Goal: Check status

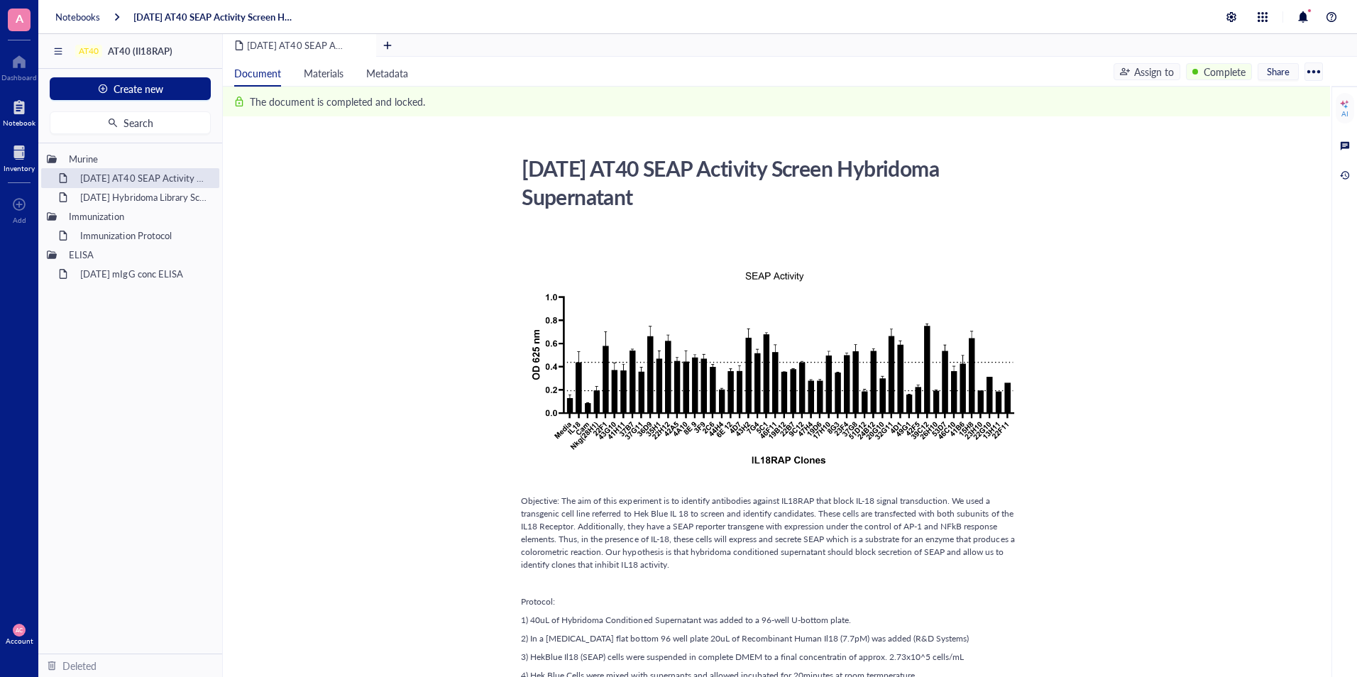
click at [14, 155] on div at bounding box center [19, 152] width 31 height 23
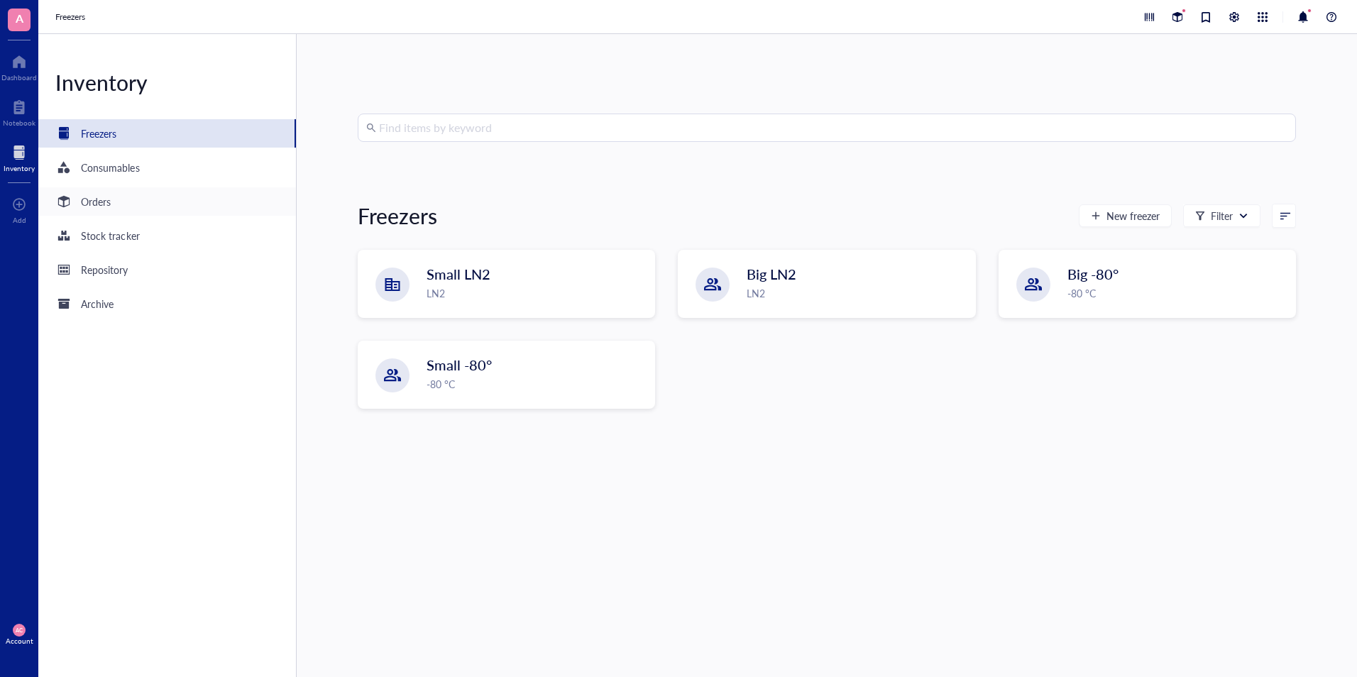
click at [114, 204] on div "Orders" at bounding box center [166, 201] width 257 height 28
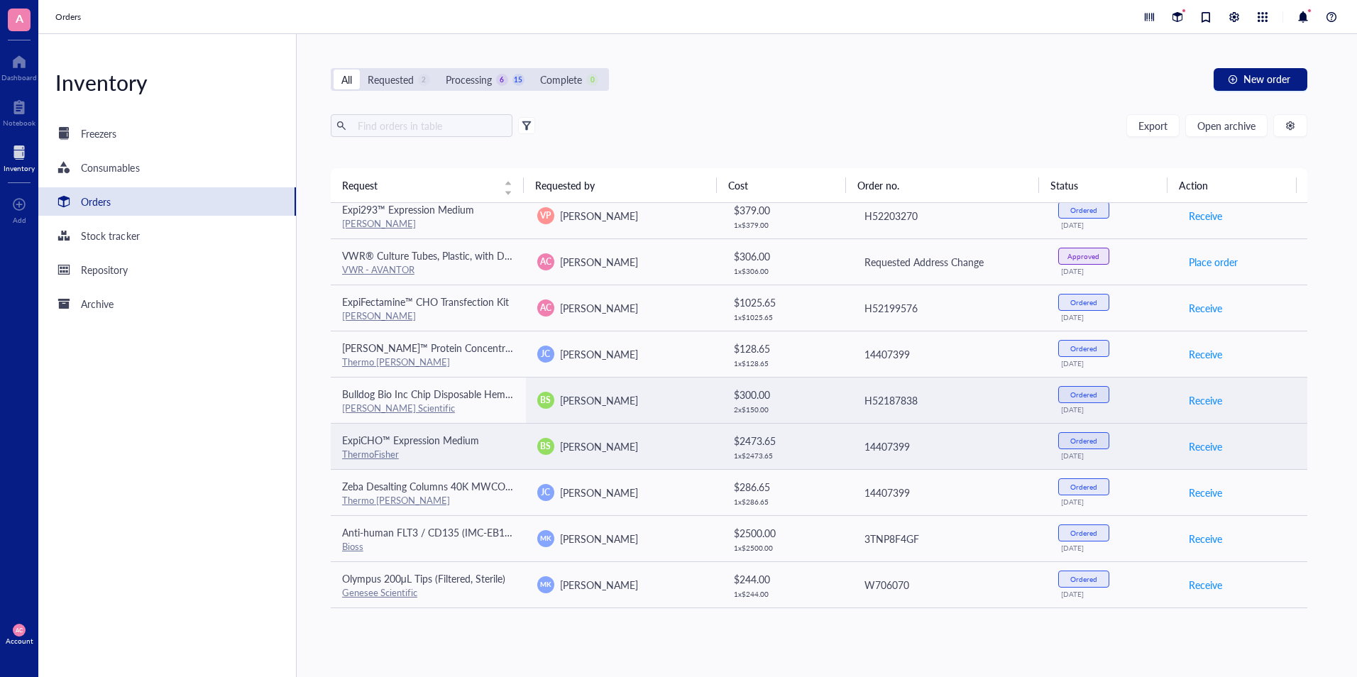
scroll to position [426, 0]
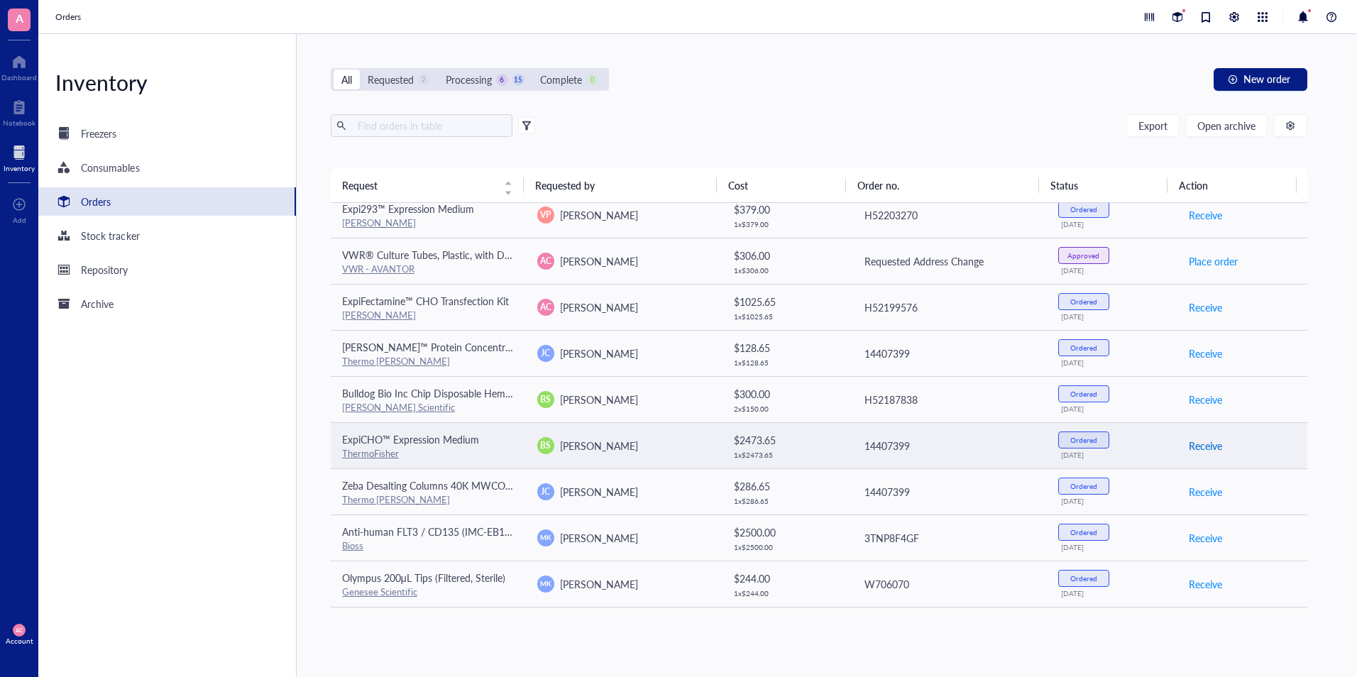
click at [1189, 444] on span "Receive" at bounding box center [1205, 446] width 33 height 16
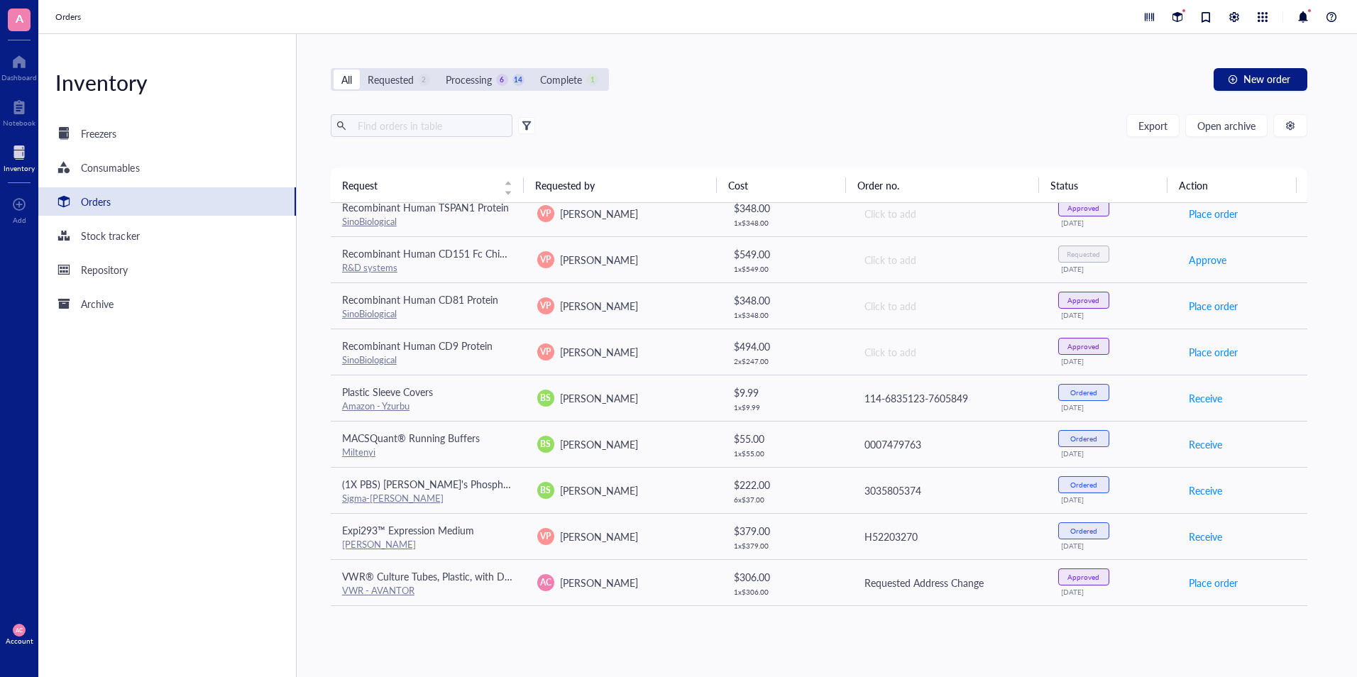
scroll to position [0, 0]
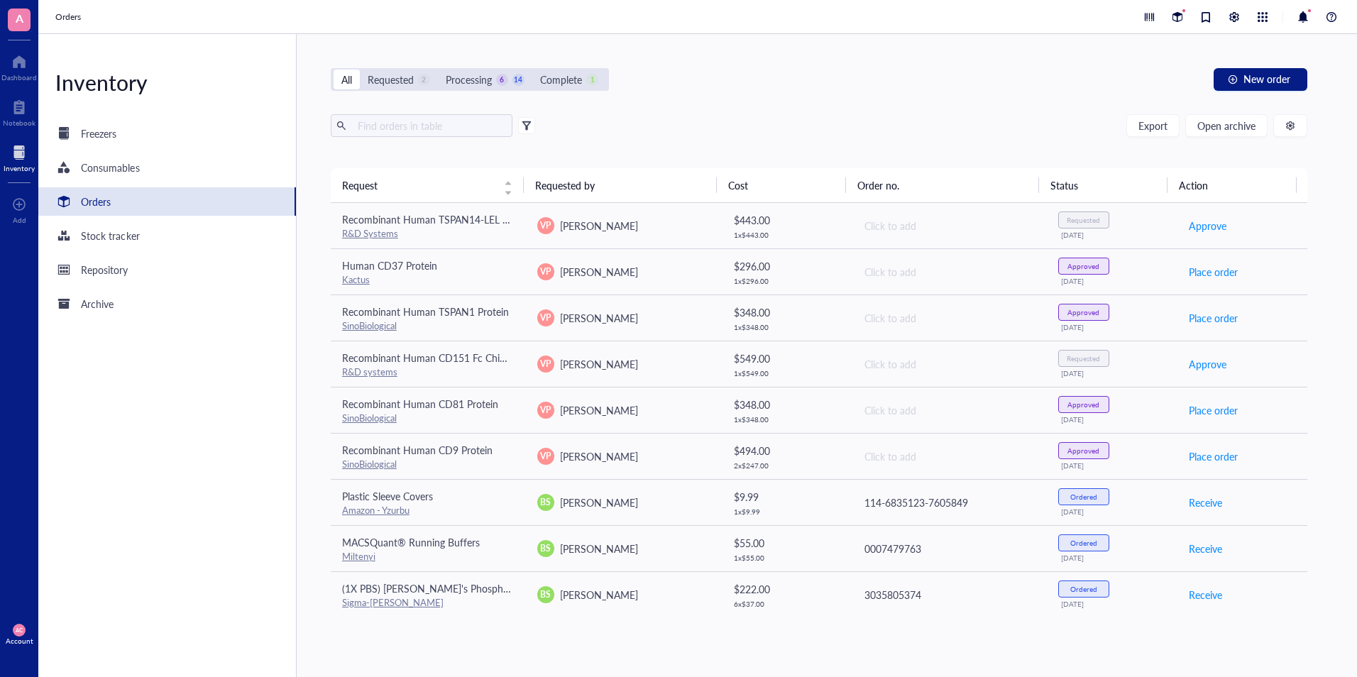
click at [705, 106] on div "All Requested 2 Processing 6 14 Complete 1 New order Export Open archive Reques…" at bounding box center [819, 355] width 1045 height 643
